Goal: Find specific page/section: Find specific page/section

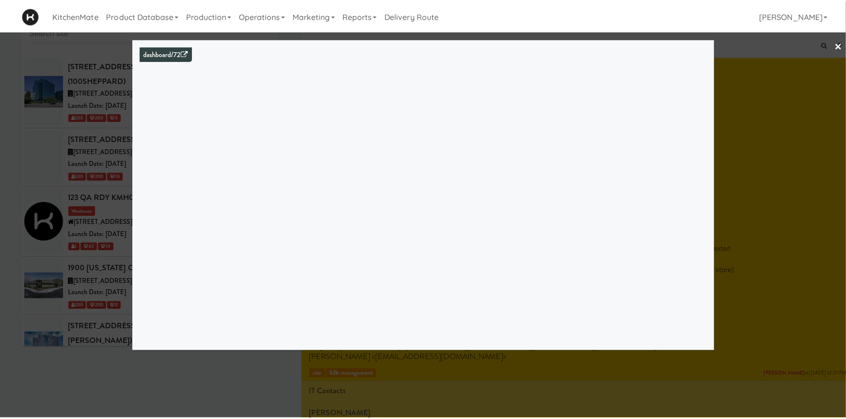
scroll to position [2663, 0]
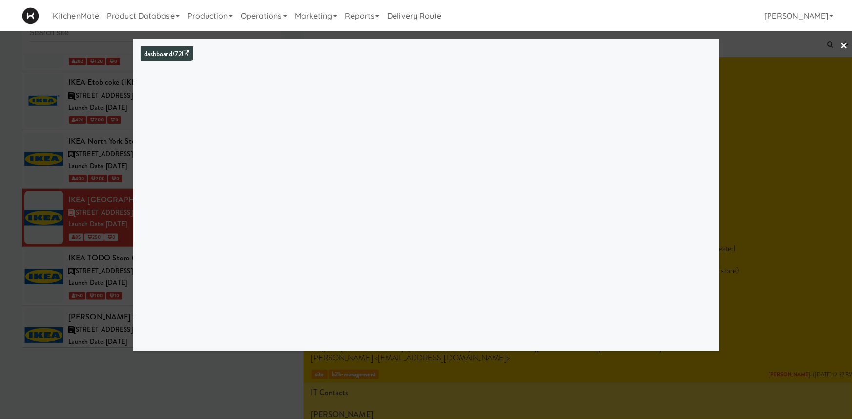
click at [847, 41] on link "×" at bounding box center [844, 46] width 8 height 30
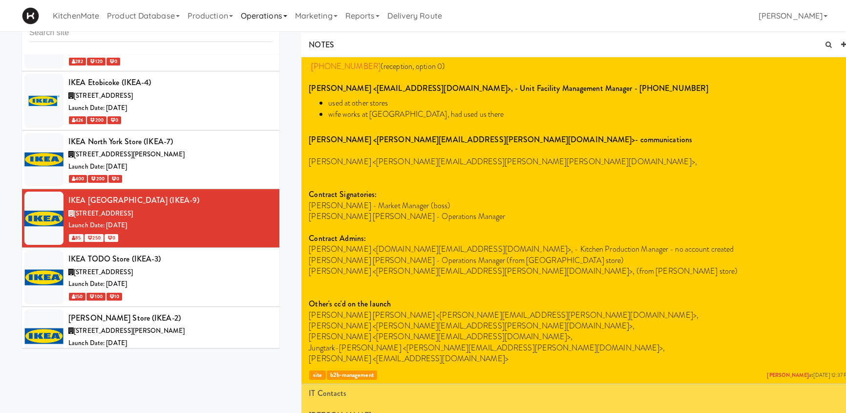
click at [286, 20] on link "Operations" at bounding box center [264, 15] width 54 height 31
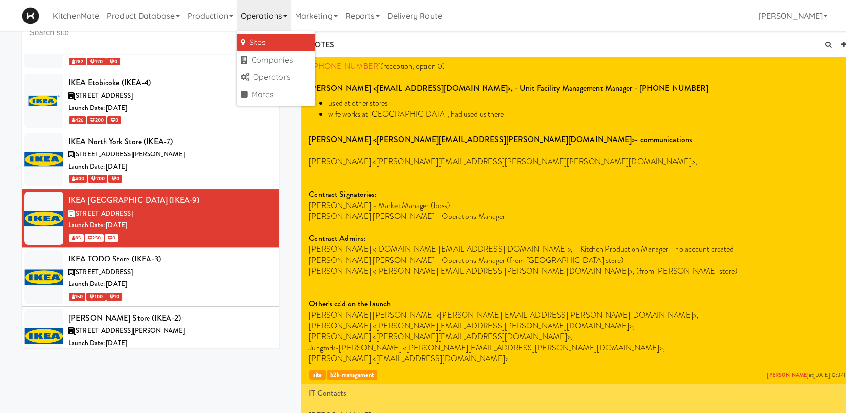
click at [277, 46] on link "Sites" at bounding box center [276, 43] width 78 height 18
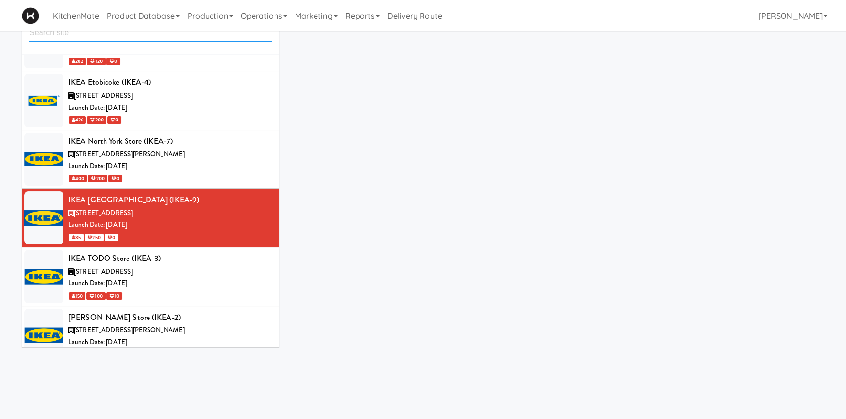
click at [161, 39] on input "text" at bounding box center [150, 33] width 243 height 18
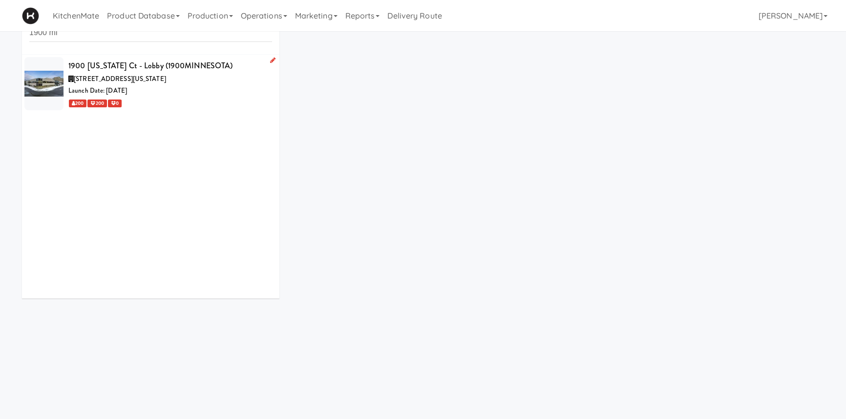
click at [180, 81] on div "[STREET_ADDRESS][US_STATE]" at bounding box center [170, 79] width 204 height 12
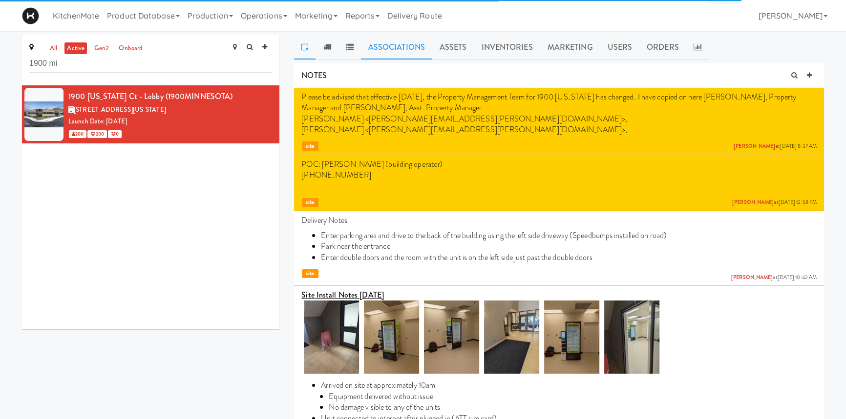
click at [391, 44] on link "Associations" at bounding box center [396, 47] width 71 height 24
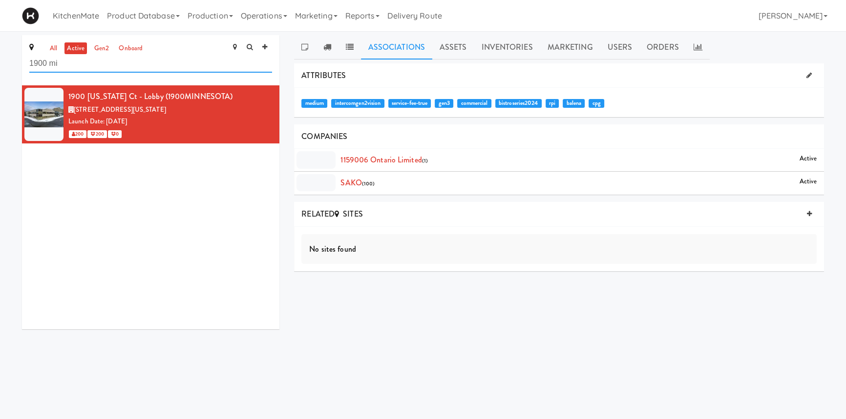
click at [115, 56] on input "1900 mi" at bounding box center [150, 64] width 243 height 18
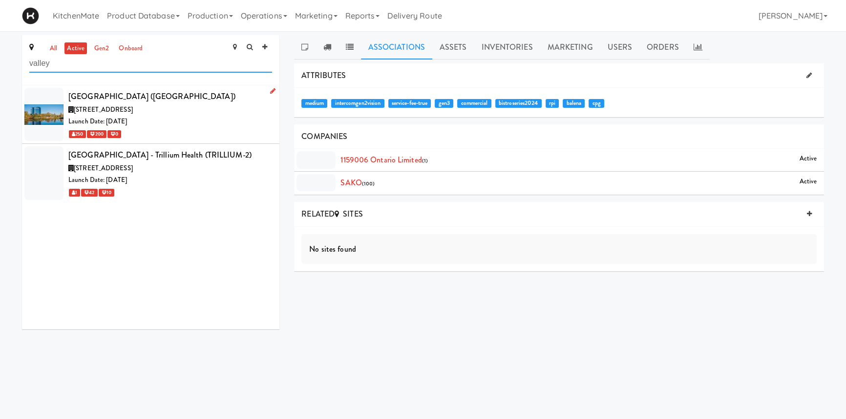
type input "valley"
click at [133, 107] on span "[STREET_ADDRESS]" at bounding box center [103, 109] width 59 height 9
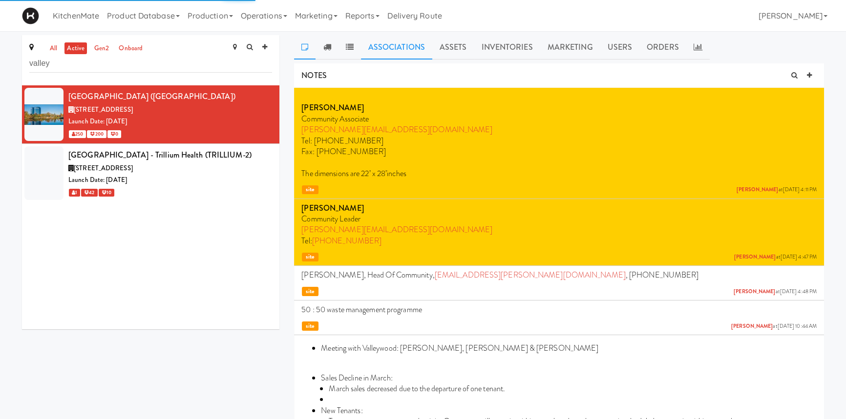
click at [388, 42] on link "Associations" at bounding box center [396, 47] width 71 height 24
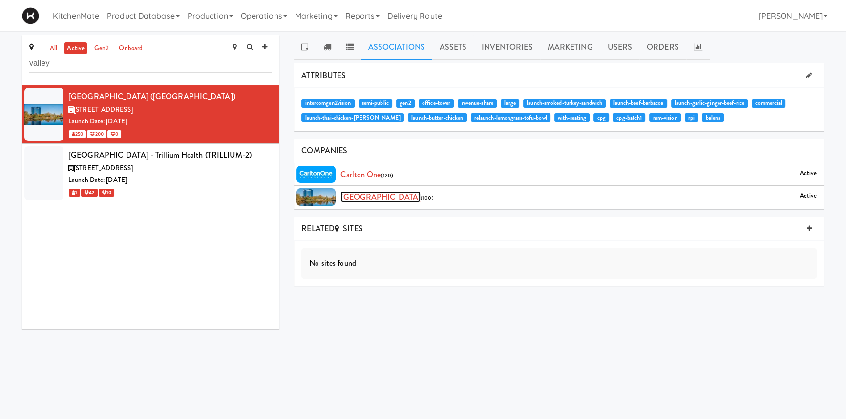
click at [391, 200] on link "[GEOGRAPHIC_DATA]" at bounding box center [380, 196] width 80 height 11
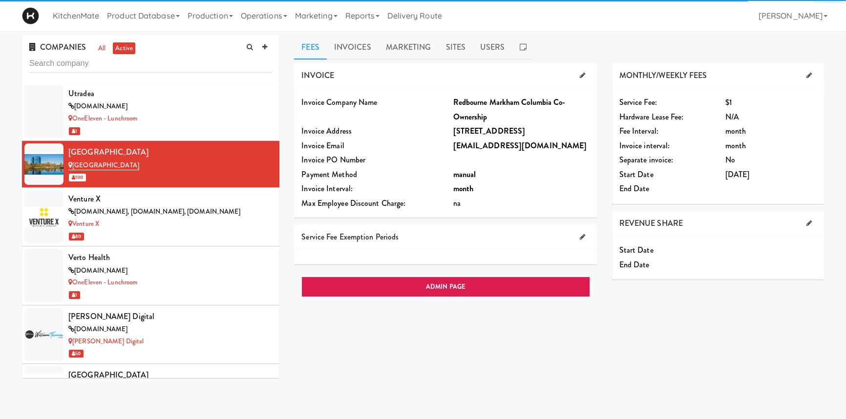
scroll to position [6413, 0]
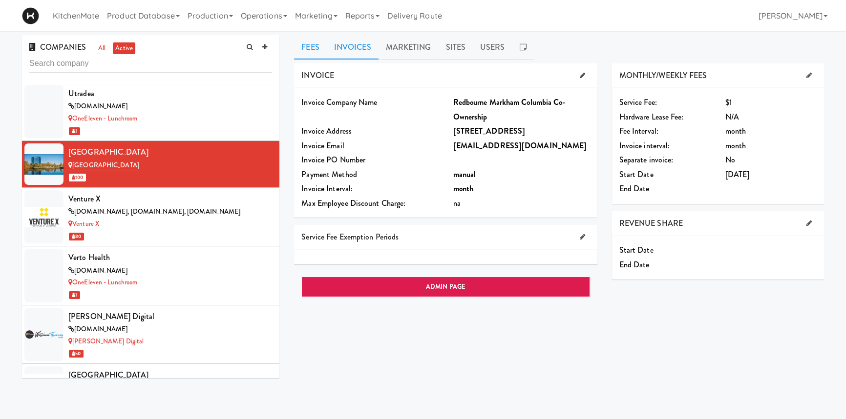
click at [351, 50] on link "Invoices" at bounding box center [353, 47] width 52 height 24
